Goal: Find specific page/section: Find specific page/section

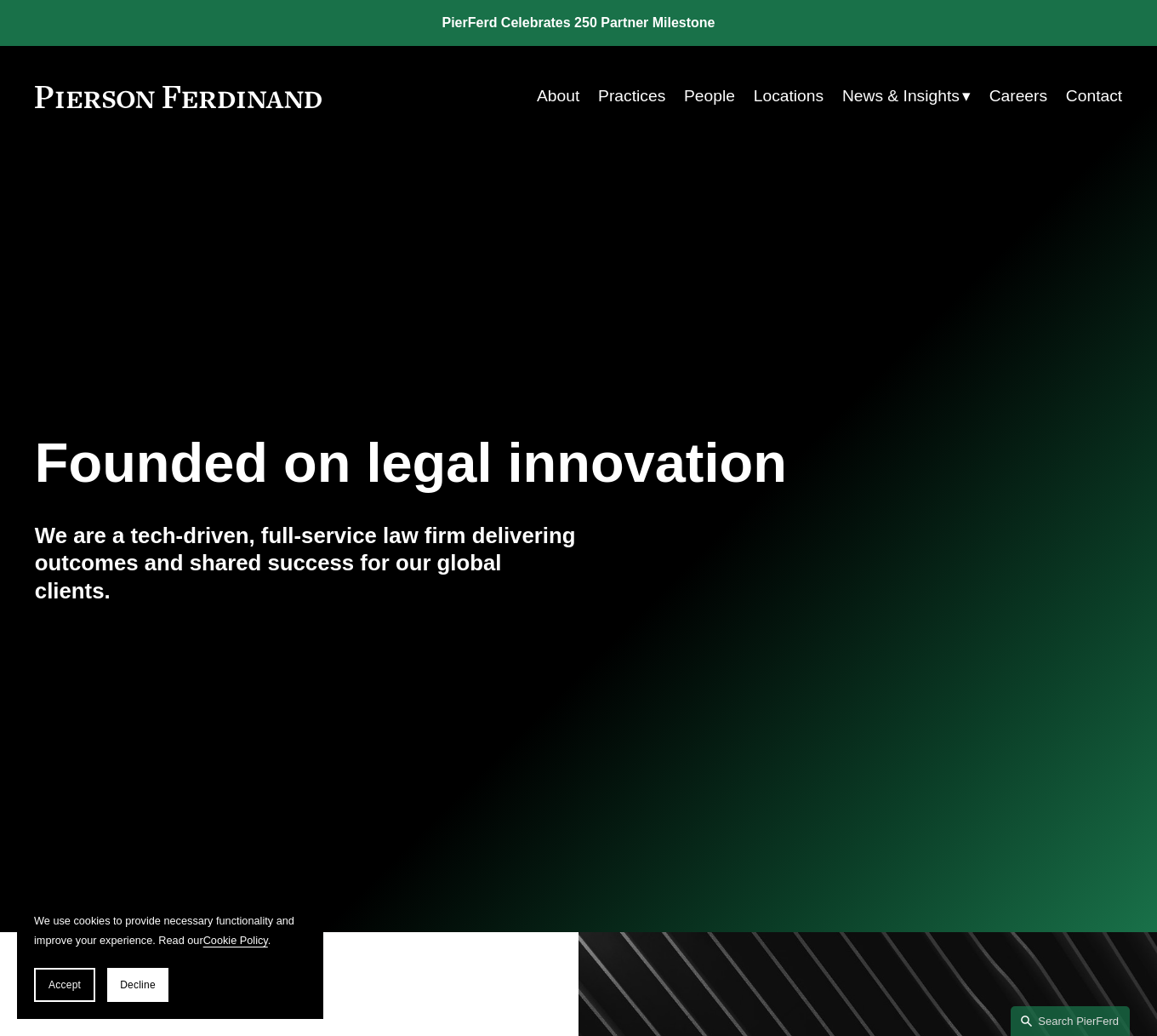
click at [803, 99] on link "Locations" at bounding box center [788, 96] width 70 height 33
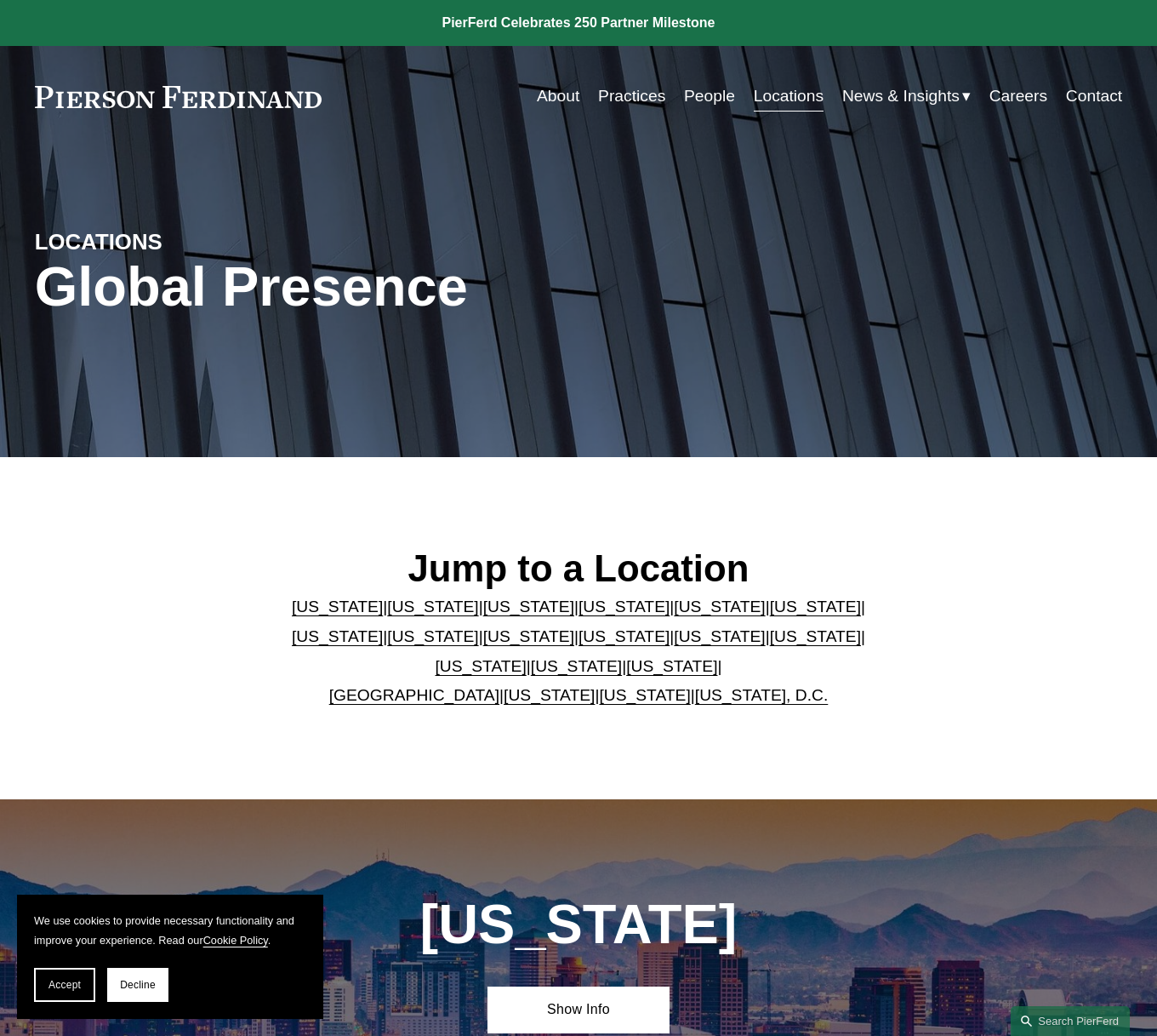
click at [383, 627] on link "[US_STATE]" at bounding box center [337, 636] width 91 height 18
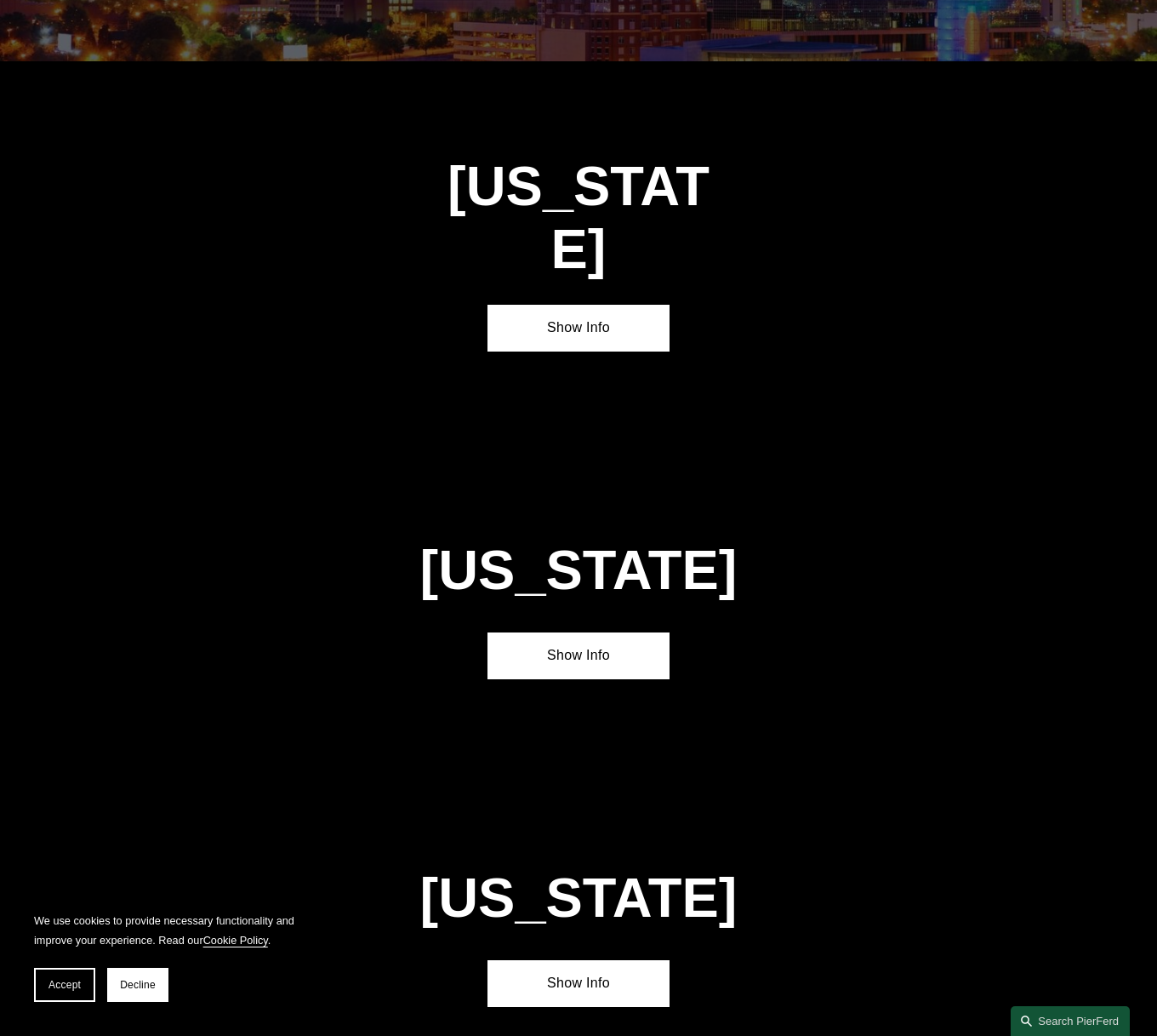
scroll to position [2764, 0]
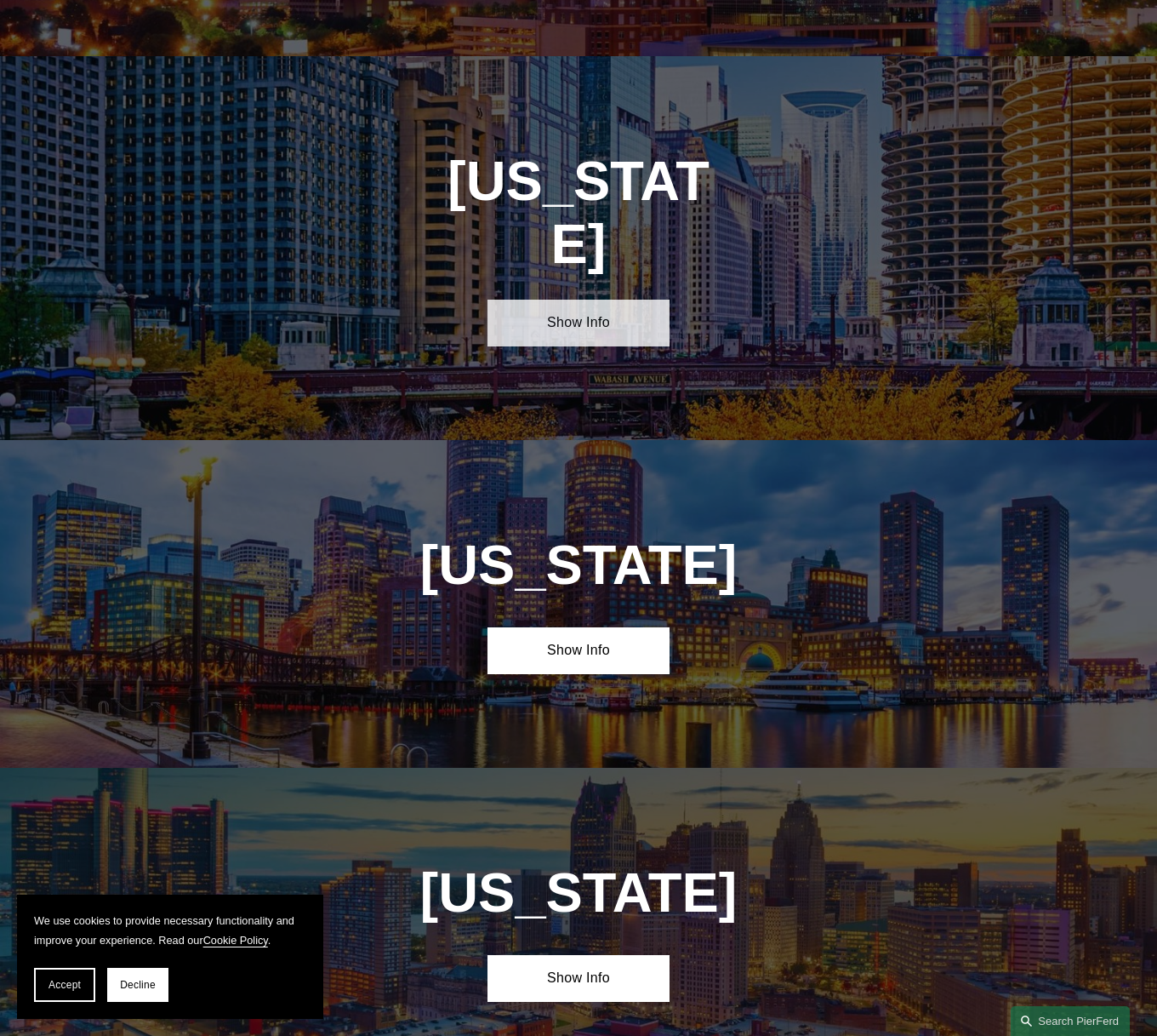
click at [611, 299] on link "Show Info" at bounding box center [577, 323] width 181 height 47
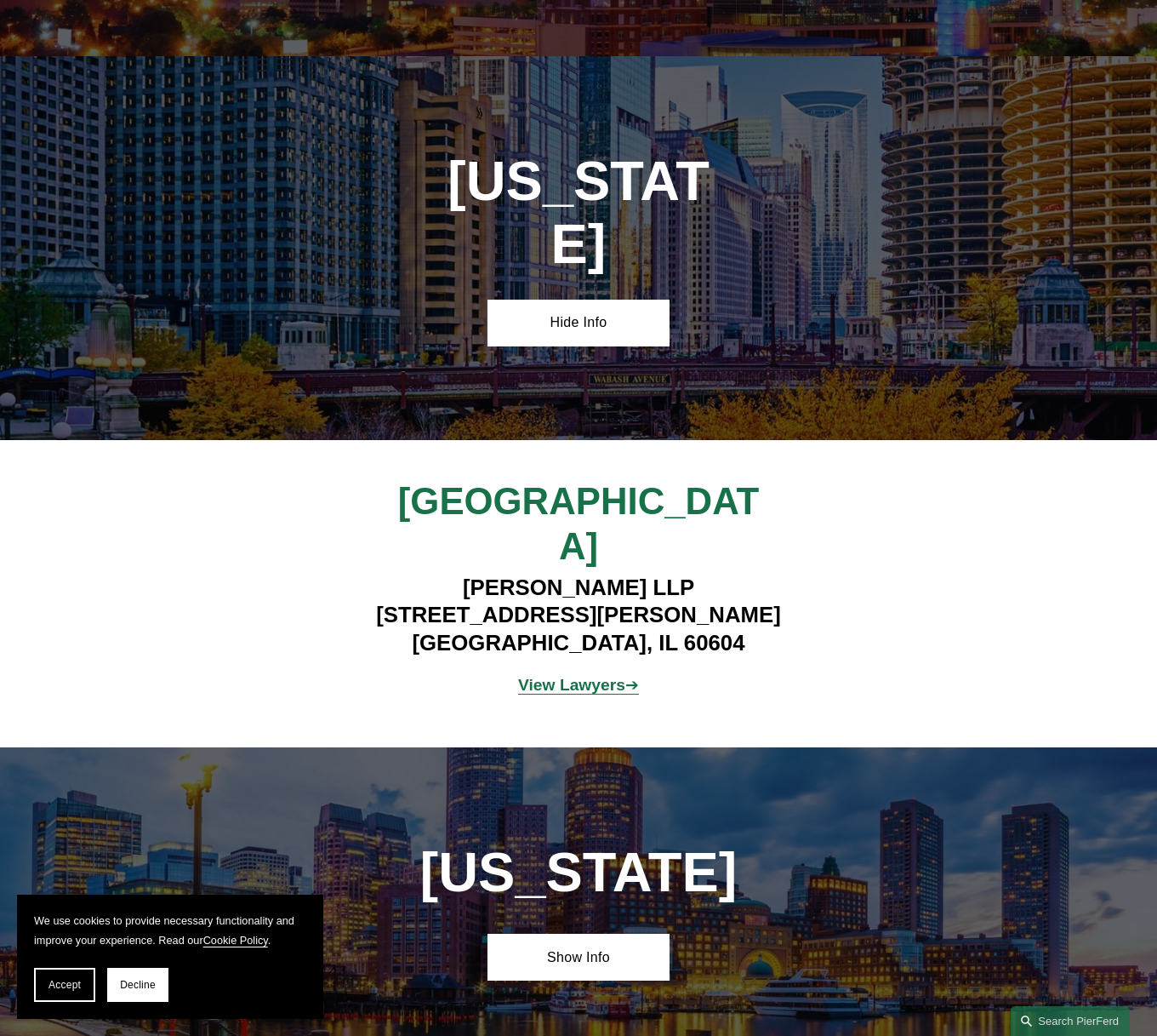
click at [574, 676] on strong "View Lawyers" at bounding box center [572, 685] width 107 height 18
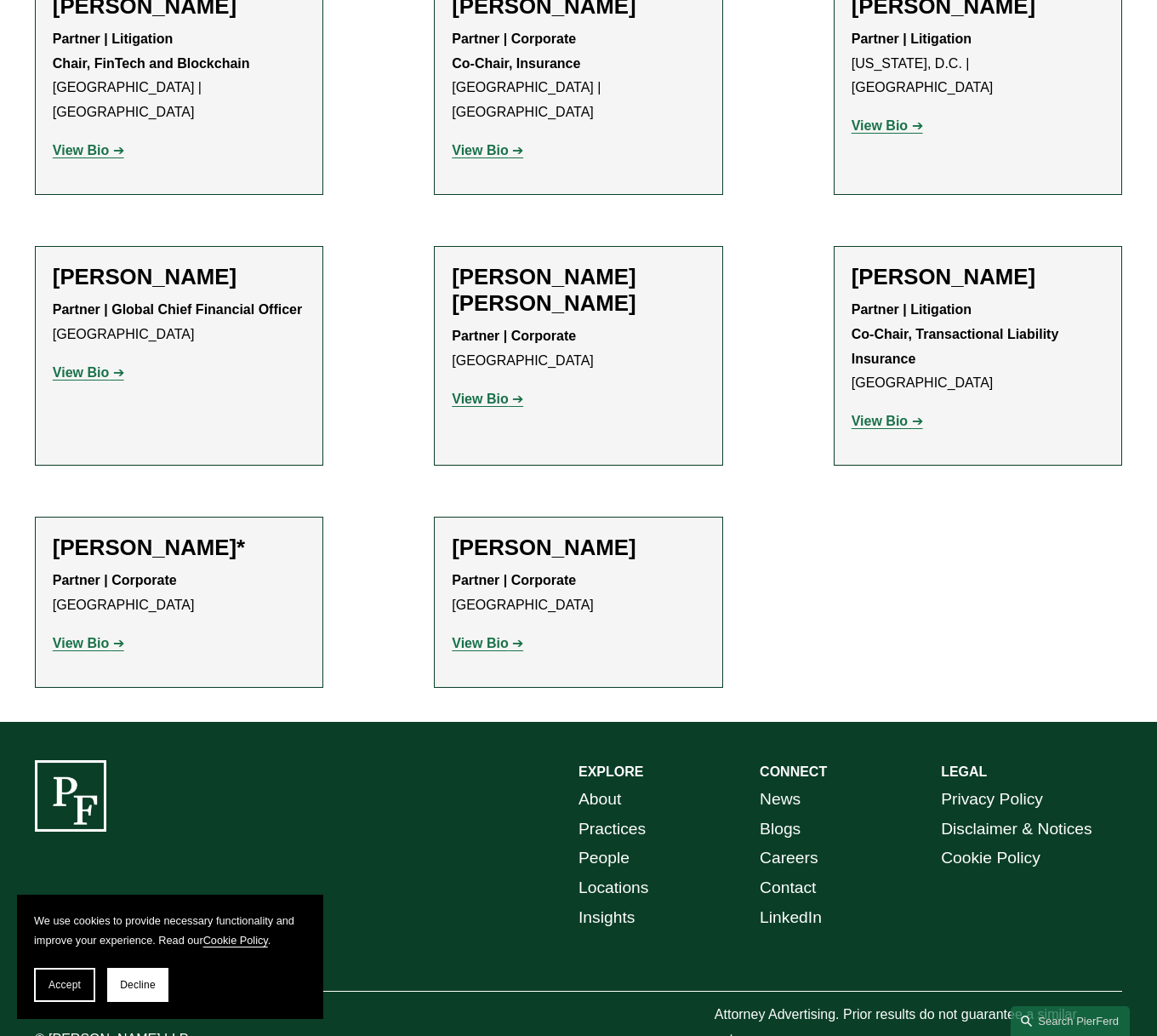
scroll to position [1284, 0]
